Goal: Information Seeking & Learning: Learn about a topic

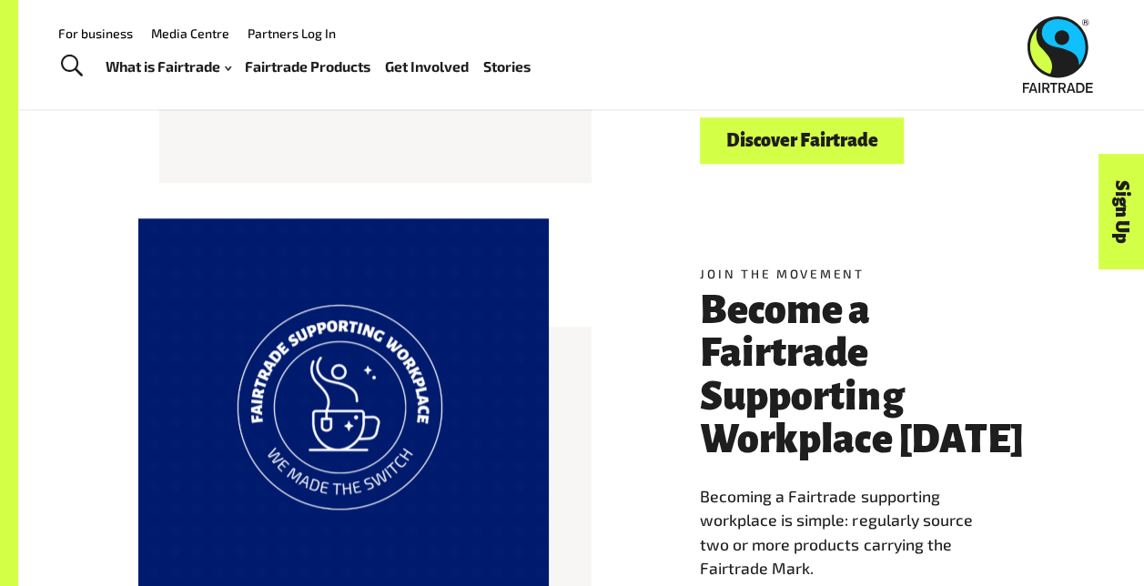
scroll to position [643, 0]
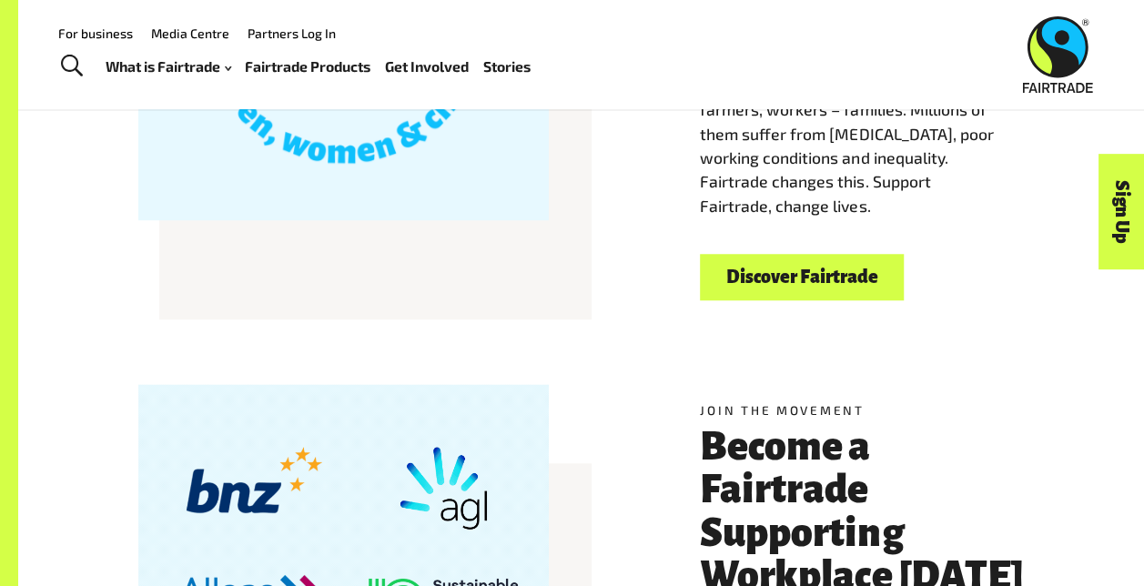
click at [767, 279] on link "Discover Fairtrade" at bounding box center [802, 277] width 204 height 46
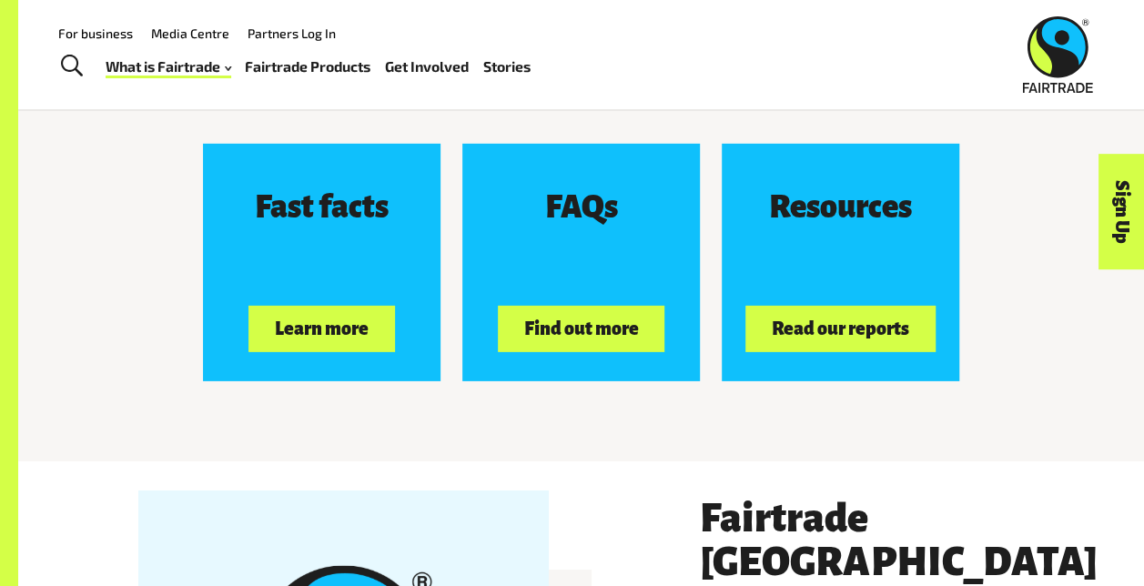
scroll to position [2394, 0]
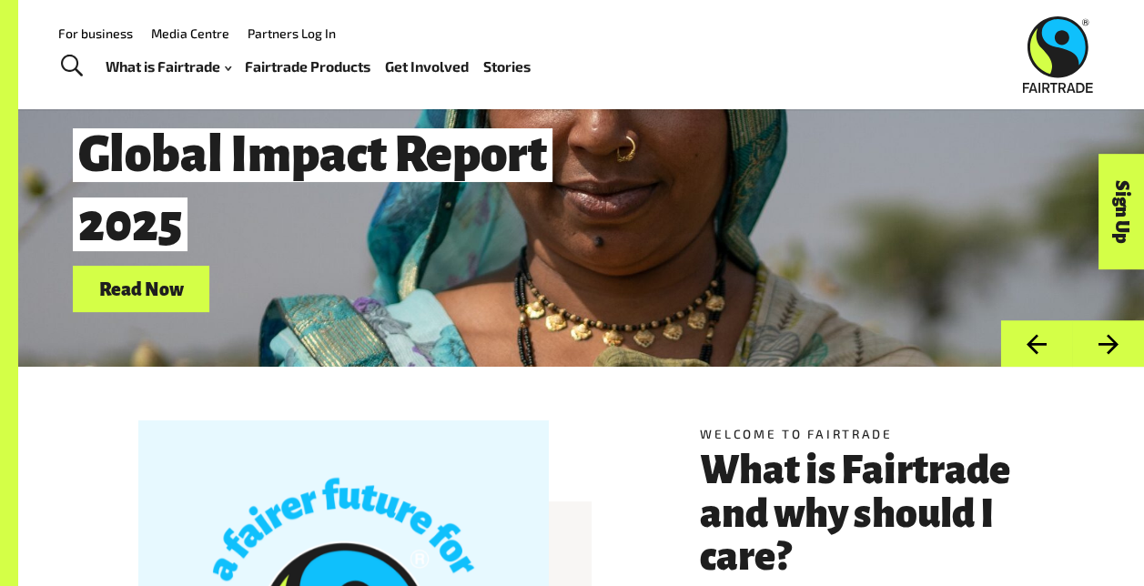
scroll to position [90, 0]
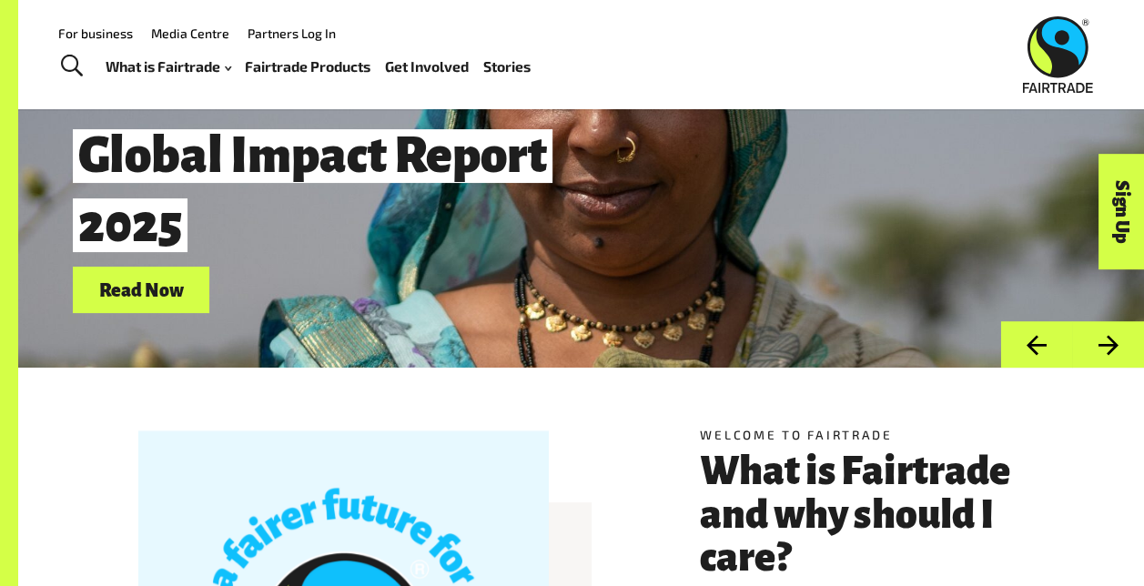
click at [1096, 344] on button "Next" at bounding box center [1108, 344] width 72 height 46
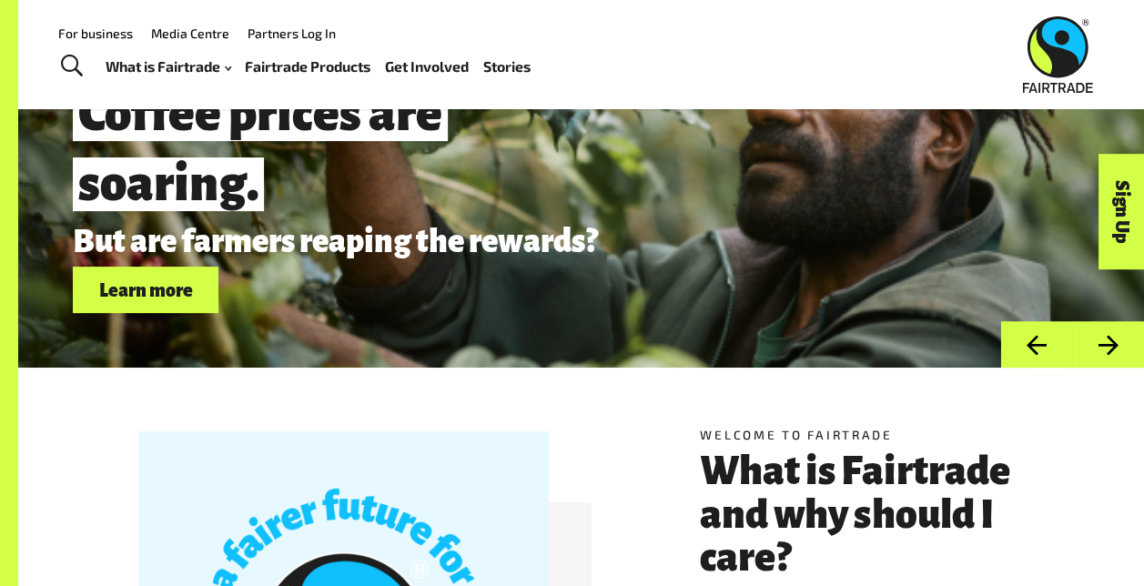
click at [1096, 344] on button "Next" at bounding box center [1108, 344] width 72 height 46
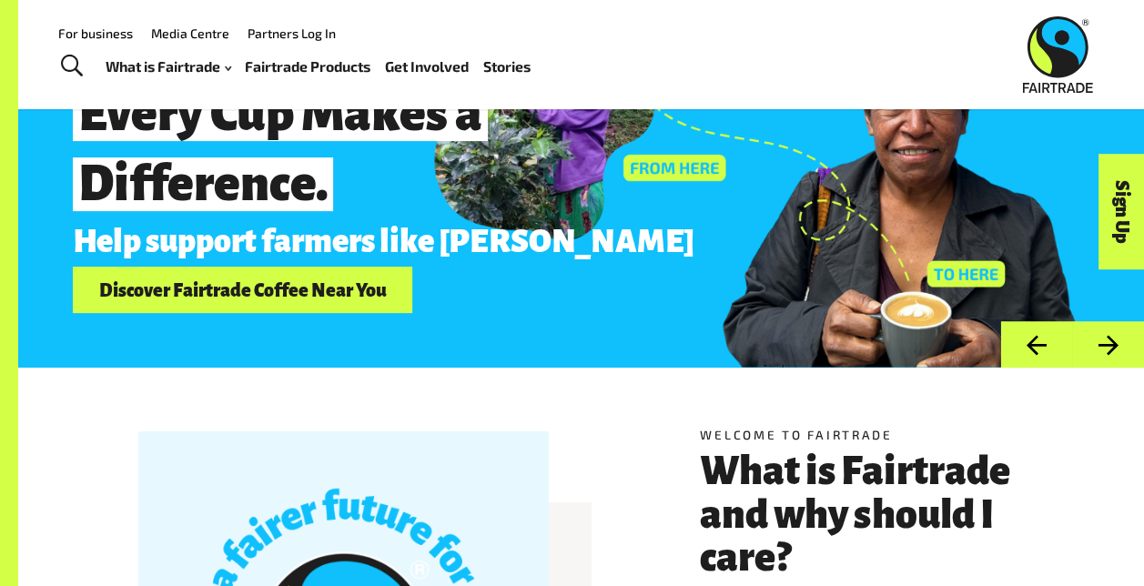
click at [1096, 344] on button "Next" at bounding box center [1108, 344] width 72 height 46
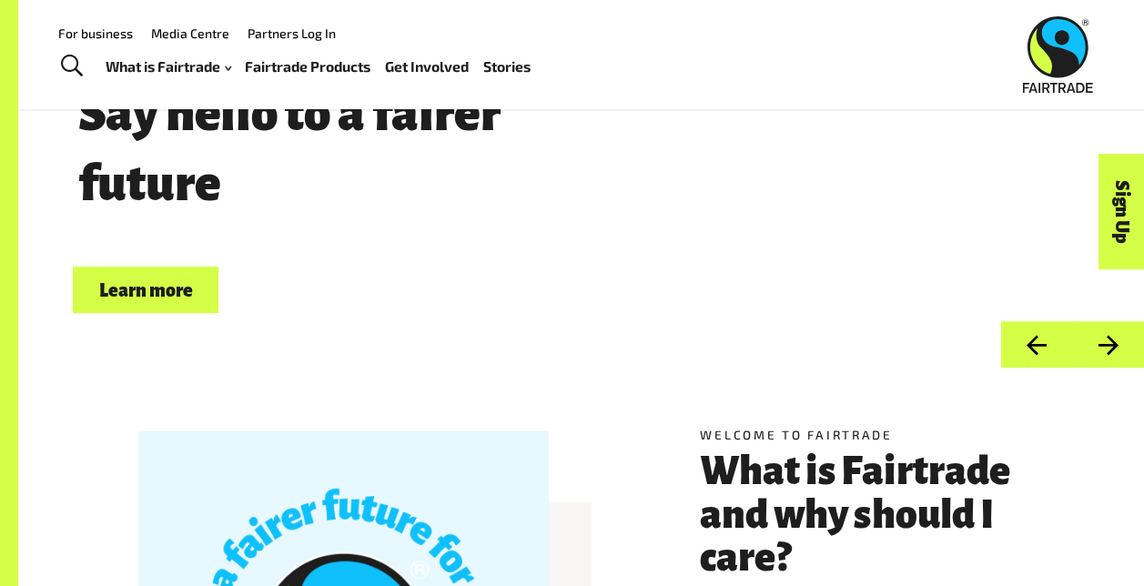
click at [1096, 344] on button "Next" at bounding box center [1108, 344] width 72 height 46
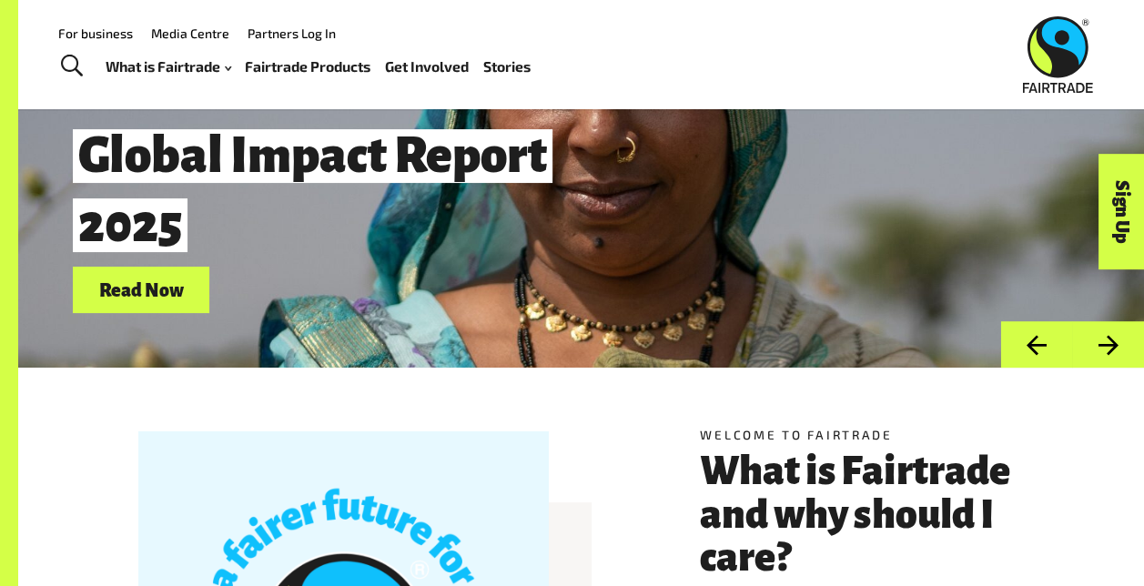
click at [1096, 344] on button "Next" at bounding box center [1108, 344] width 72 height 46
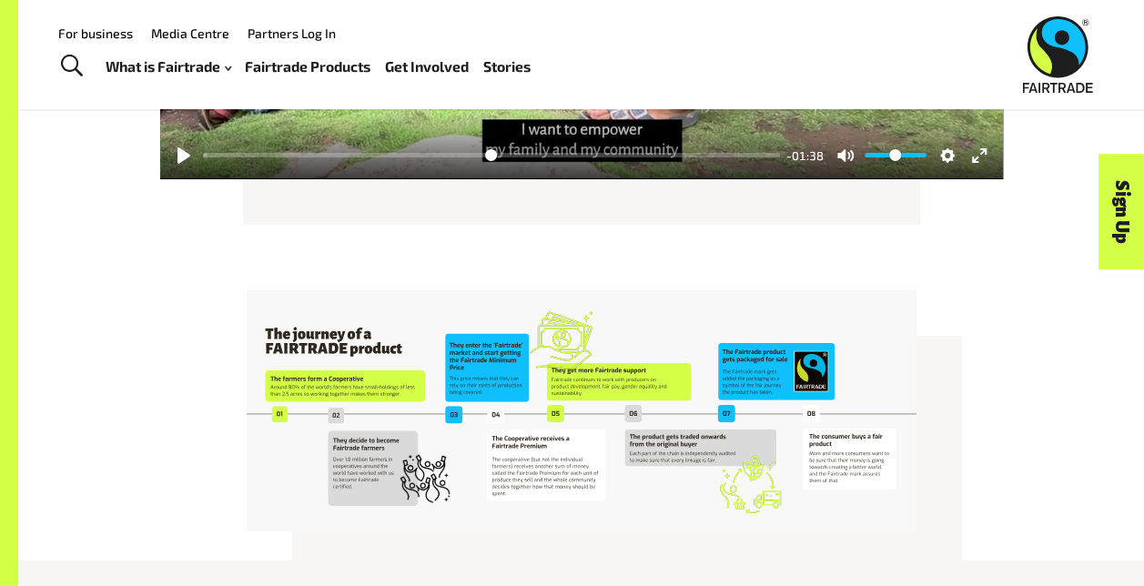
scroll to position [3115, 0]
